Goal: Task Accomplishment & Management: Manage account settings

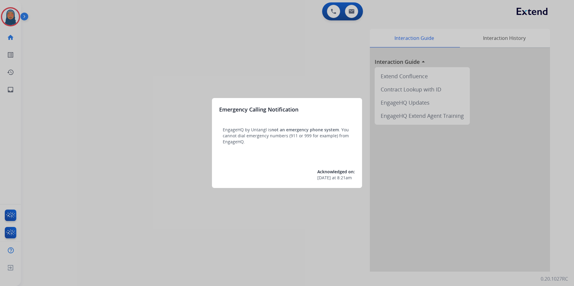
click at [11, 21] on div at bounding box center [287, 143] width 574 height 286
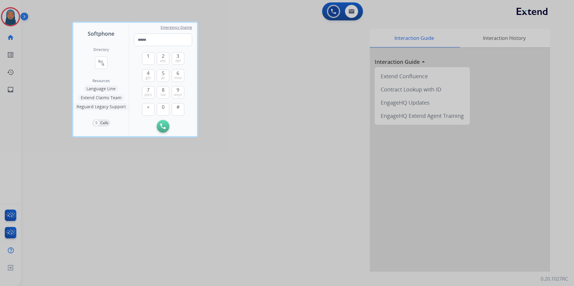
click at [11, 20] on div at bounding box center [287, 143] width 574 height 286
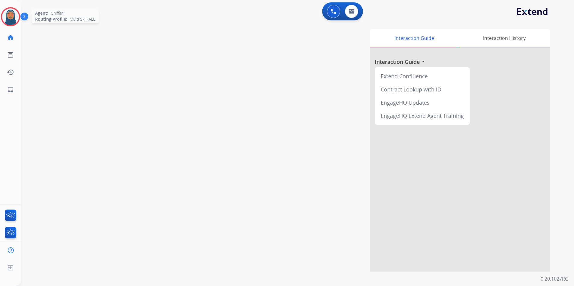
click at [10, 20] on img at bounding box center [10, 16] width 17 height 17
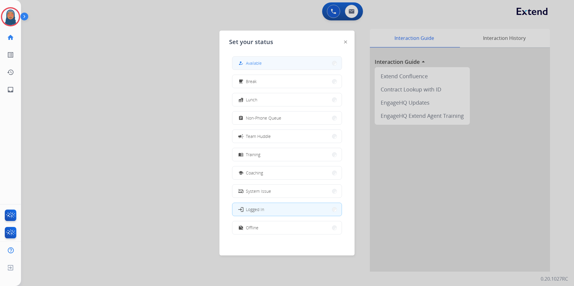
click at [265, 61] on button "how_to_reg Available" at bounding box center [286, 63] width 109 height 13
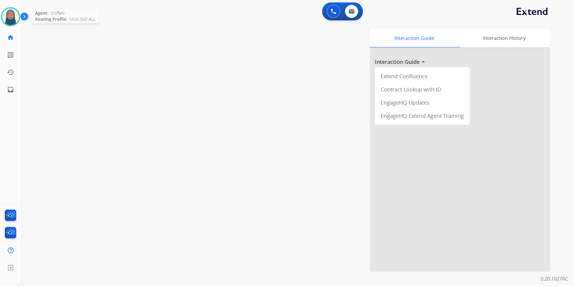
drag, startPoint x: 8, startPoint y: 17, endPoint x: 18, endPoint y: 25, distance: 12.3
click at [8, 17] on img at bounding box center [10, 16] width 17 height 17
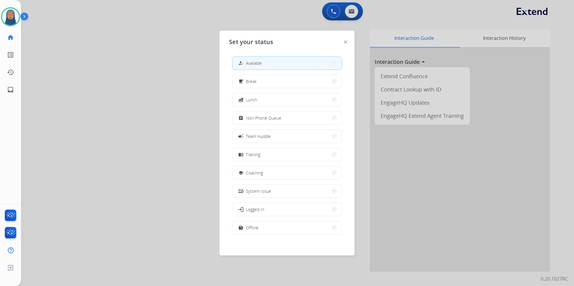
drag, startPoint x: 283, startPoint y: 119, endPoint x: 301, endPoint y: 118, distance: 18.3
click at [283, 119] on button "assignment Non-Phone Queue" at bounding box center [286, 118] width 109 height 13
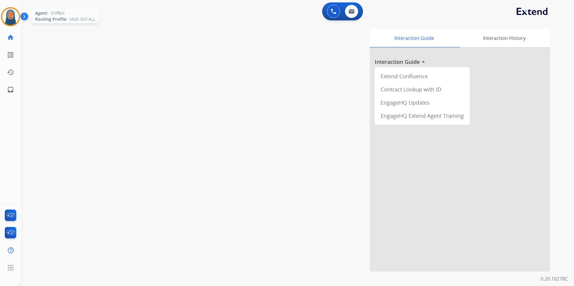
click at [15, 17] on img at bounding box center [10, 16] width 17 height 17
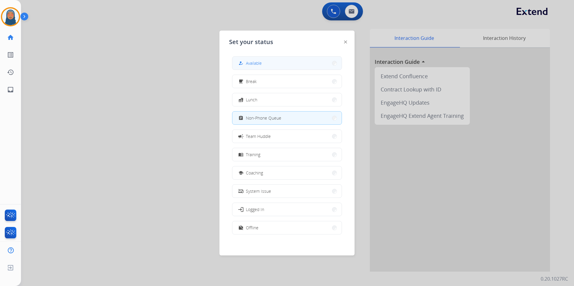
click at [266, 63] on button "how_to_reg Available" at bounding box center [286, 63] width 109 height 13
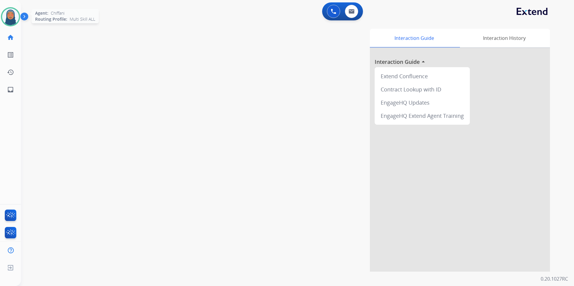
click at [8, 21] on img at bounding box center [10, 16] width 17 height 17
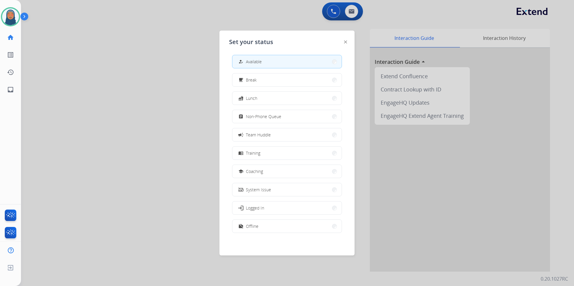
scroll to position [2, 0]
click at [274, 224] on button "work_off Offline" at bounding box center [286, 226] width 109 height 13
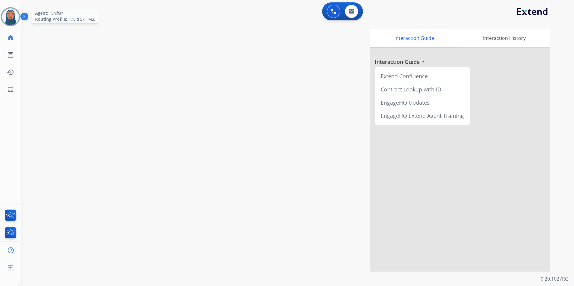
click at [11, 16] on img at bounding box center [10, 16] width 17 height 17
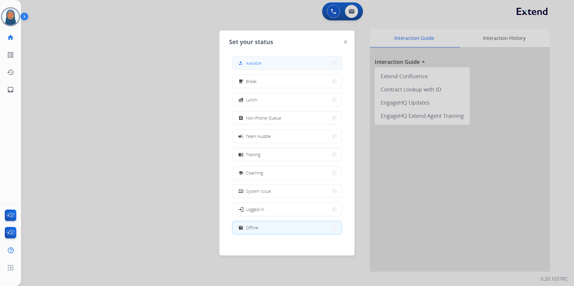
click at [275, 64] on button "how_to_reg Available" at bounding box center [286, 63] width 109 height 13
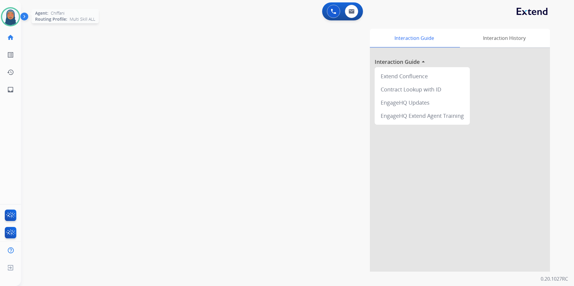
click at [13, 19] on img at bounding box center [10, 16] width 17 height 17
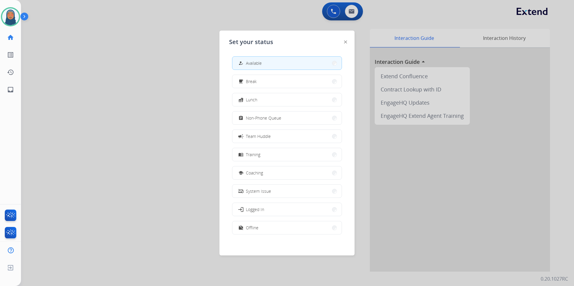
click at [257, 117] on span "Non-Phone Queue" at bounding box center [263, 118] width 35 height 6
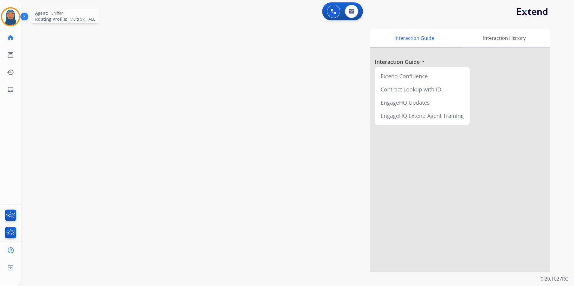
click at [7, 17] on img at bounding box center [10, 16] width 17 height 17
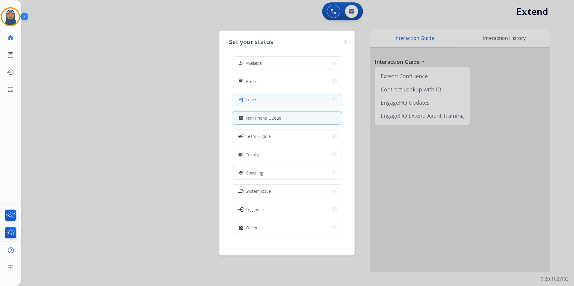
click at [268, 98] on button "fastfood Lunch" at bounding box center [286, 99] width 109 height 13
